Goal: Feedback & Contribution: Contribute content

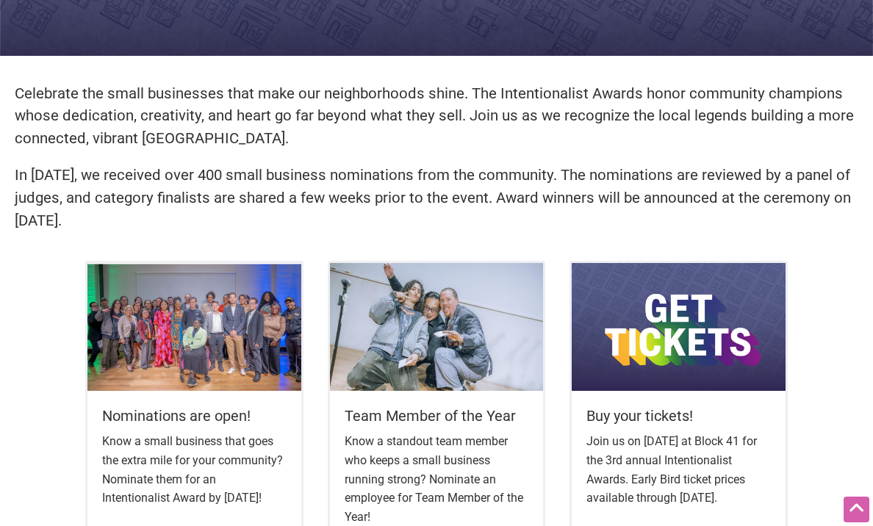
scroll to position [550, 0]
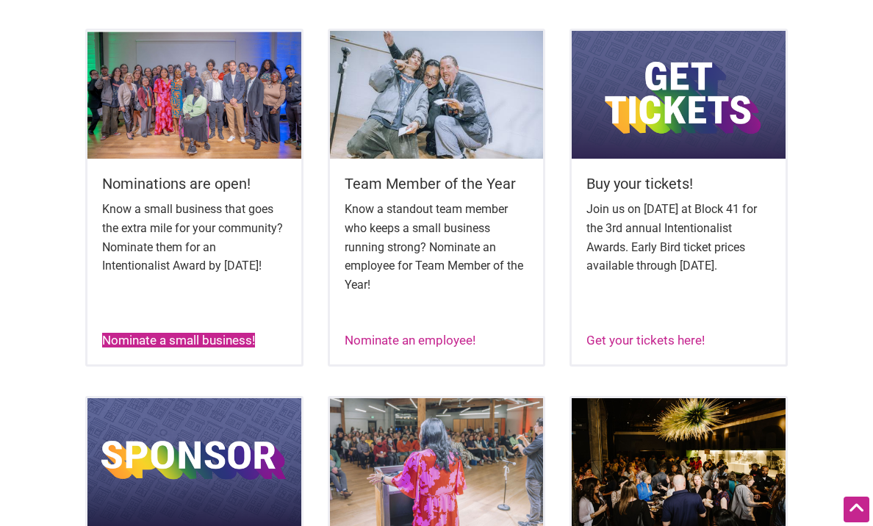
click at [159, 340] on link "Nominate a small business!" at bounding box center [178, 340] width 153 height 15
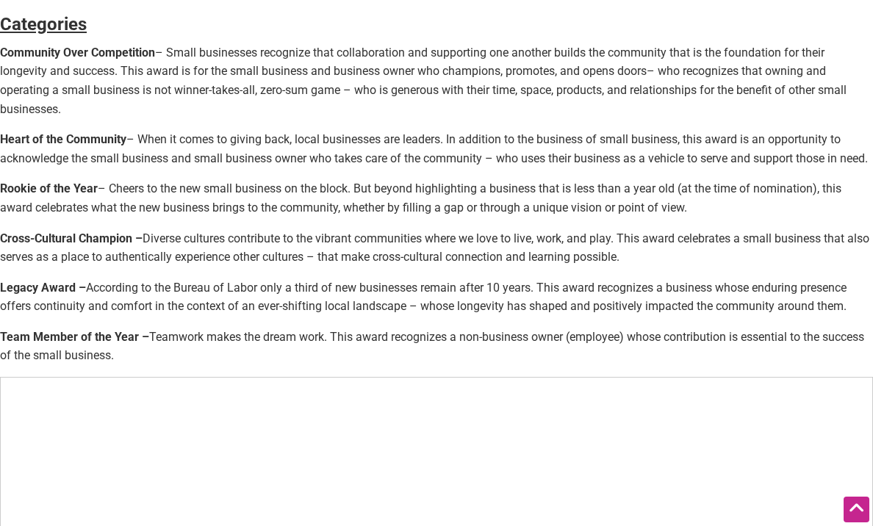
scroll to position [625, 0]
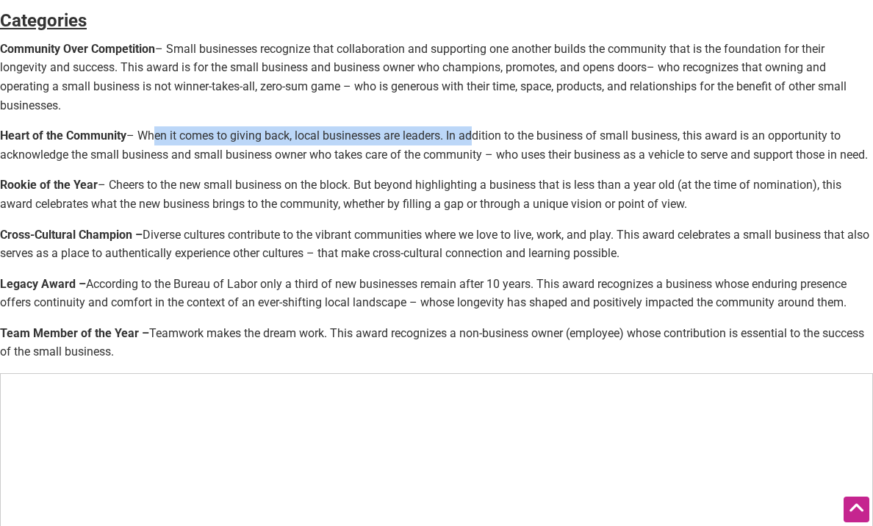
drag, startPoint x: 151, startPoint y: 137, endPoint x: 468, endPoint y: 136, distance: 316.7
click at [468, 136] on p "Heart of the Community – When it comes to giving back, local businesses are lea…" at bounding box center [436, 144] width 873 height 37
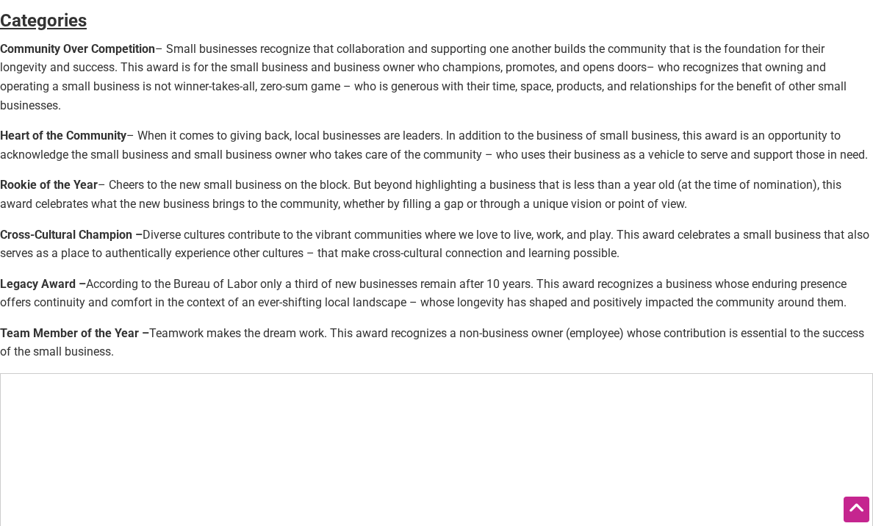
click at [506, 137] on p "Heart of the Community – When it comes to giving back, local businesses are lea…" at bounding box center [436, 144] width 873 height 37
drag, startPoint x: 447, startPoint y: 136, endPoint x: 634, endPoint y: 168, distance: 190.1
click at [634, 164] on p "Heart of the Community – When it comes to giving back, local businesses are lea…" at bounding box center [436, 144] width 873 height 37
click at [677, 163] on p "Heart of the Community – When it comes to giving back, local businesses are lea…" at bounding box center [436, 144] width 873 height 37
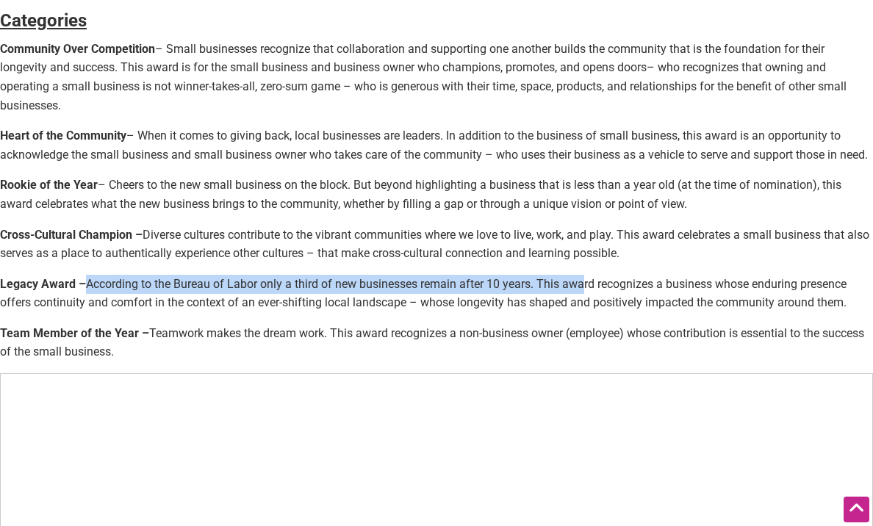
drag, startPoint x: 84, startPoint y: 307, endPoint x: 583, endPoint y: 312, distance: 498.9
click at [583, 312] on p "Legacy Award – According to the Bureau of Labor only a third of new businesses …" at bounding box center [436, 293] width 873 height 37
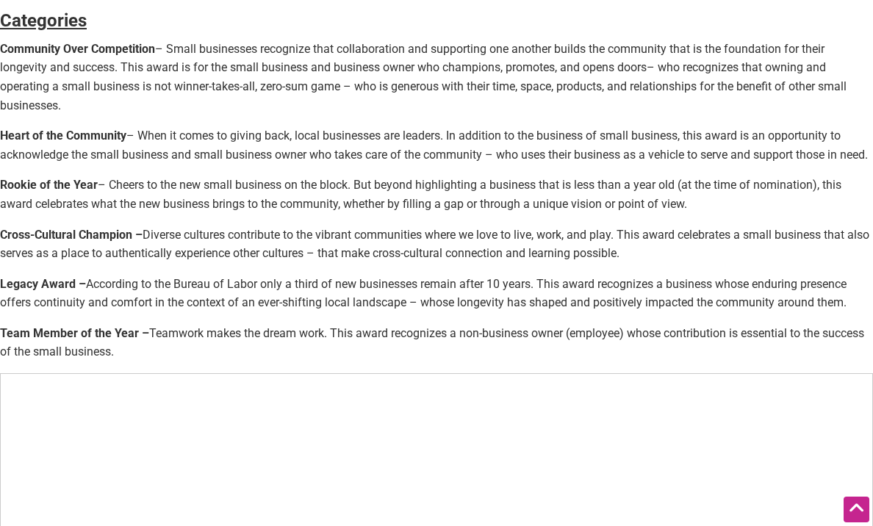
click at [621, 312] on p "Legacy Award – According to the Bureau of Labor only a third of new businesses …" at bounding box center [436, 293] width 873 height 37
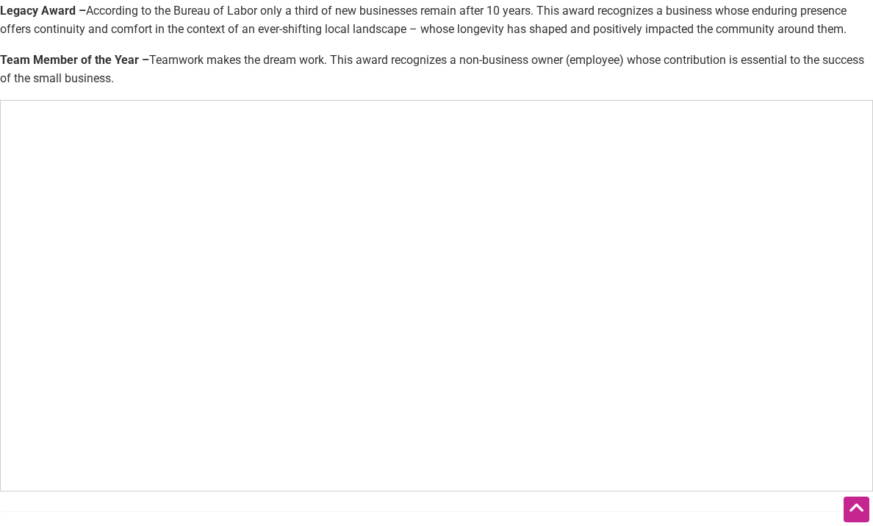
scroll to position [900, 0]
